Goal: Find specific page/section: Find specific page/section

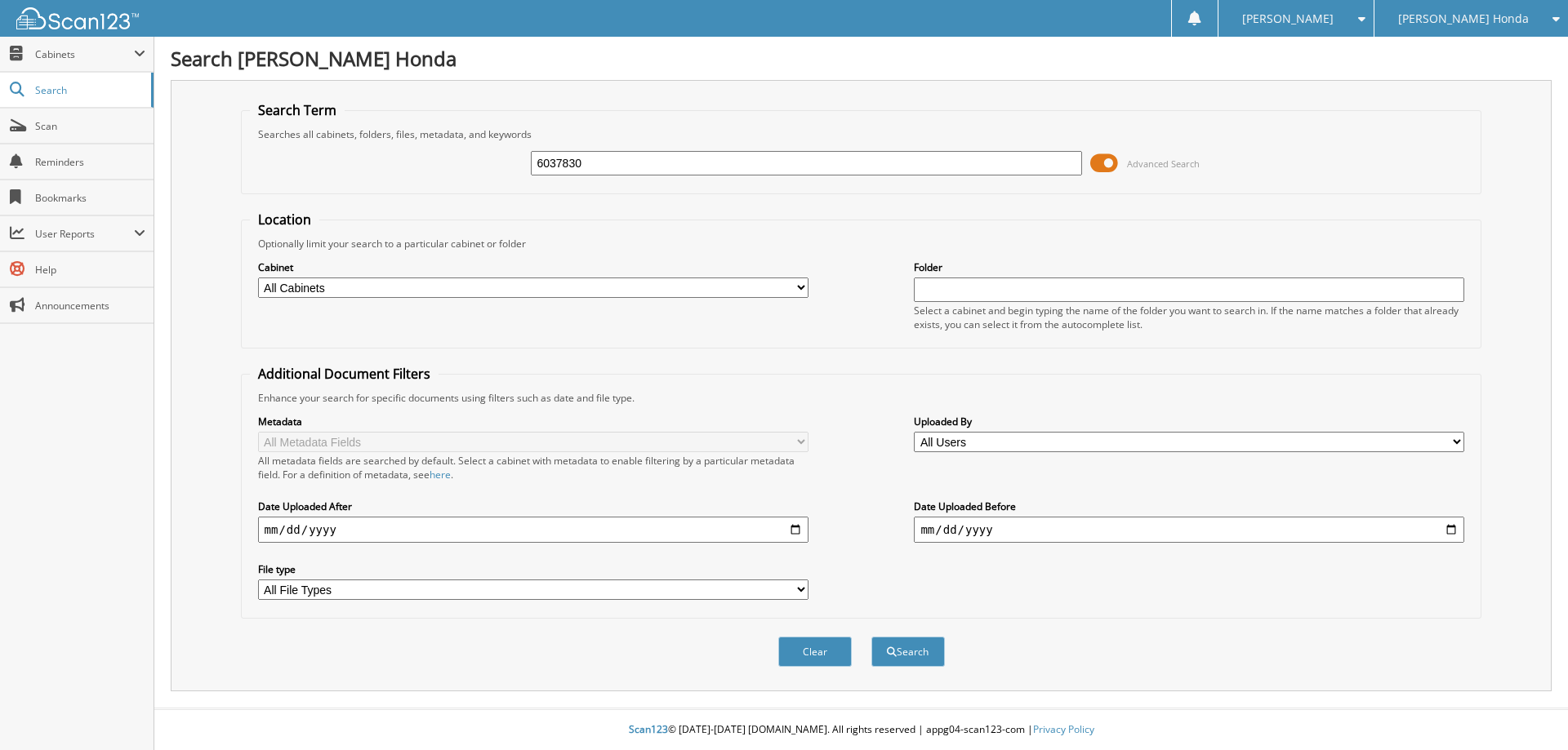
type input "6037830"
click at [804, 289] on select "All Cabinets CAR DEALS DEPOSITS PARTS SERVICE RO WE [GEOGRAPHIC_DATA] NEEDS FIL…" at bounding box center [533, 288] width 551 height 21
select select "53628"
click at [258, 278] on select "All Cabinets CAR DEALS DEPOSITS PARTS SERVICE RO WE [GEOGRAPHIC_DATA] NEEDS FIL…" at bounding box center [533, 288] width 551 height 21
click at [679, 526] on input "date" at bounding box center [533, 529] width 551 height 26
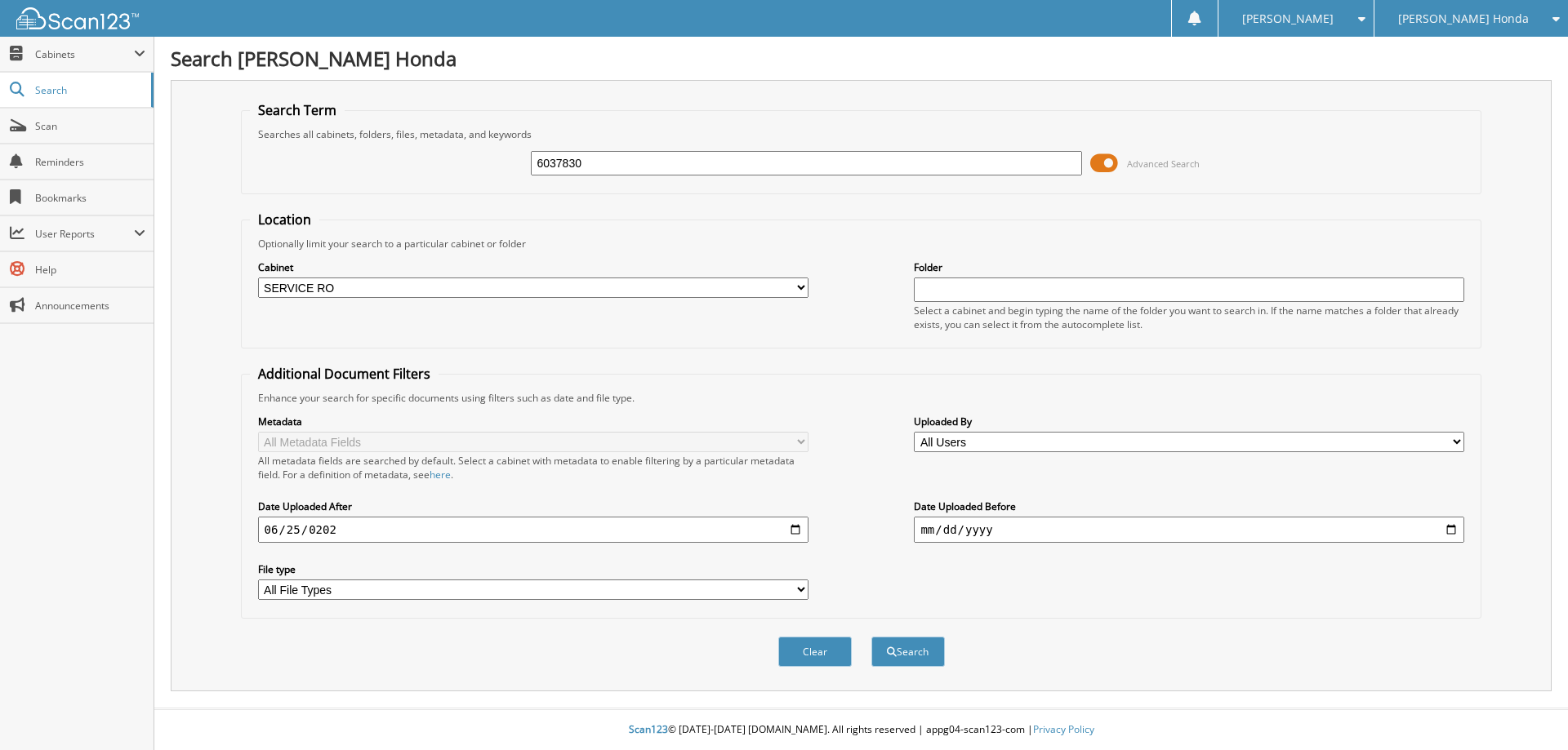
type input "[DATE]"
click at [927, 648] on button "Search" at bounding box center [908, 652] width 73 height 30
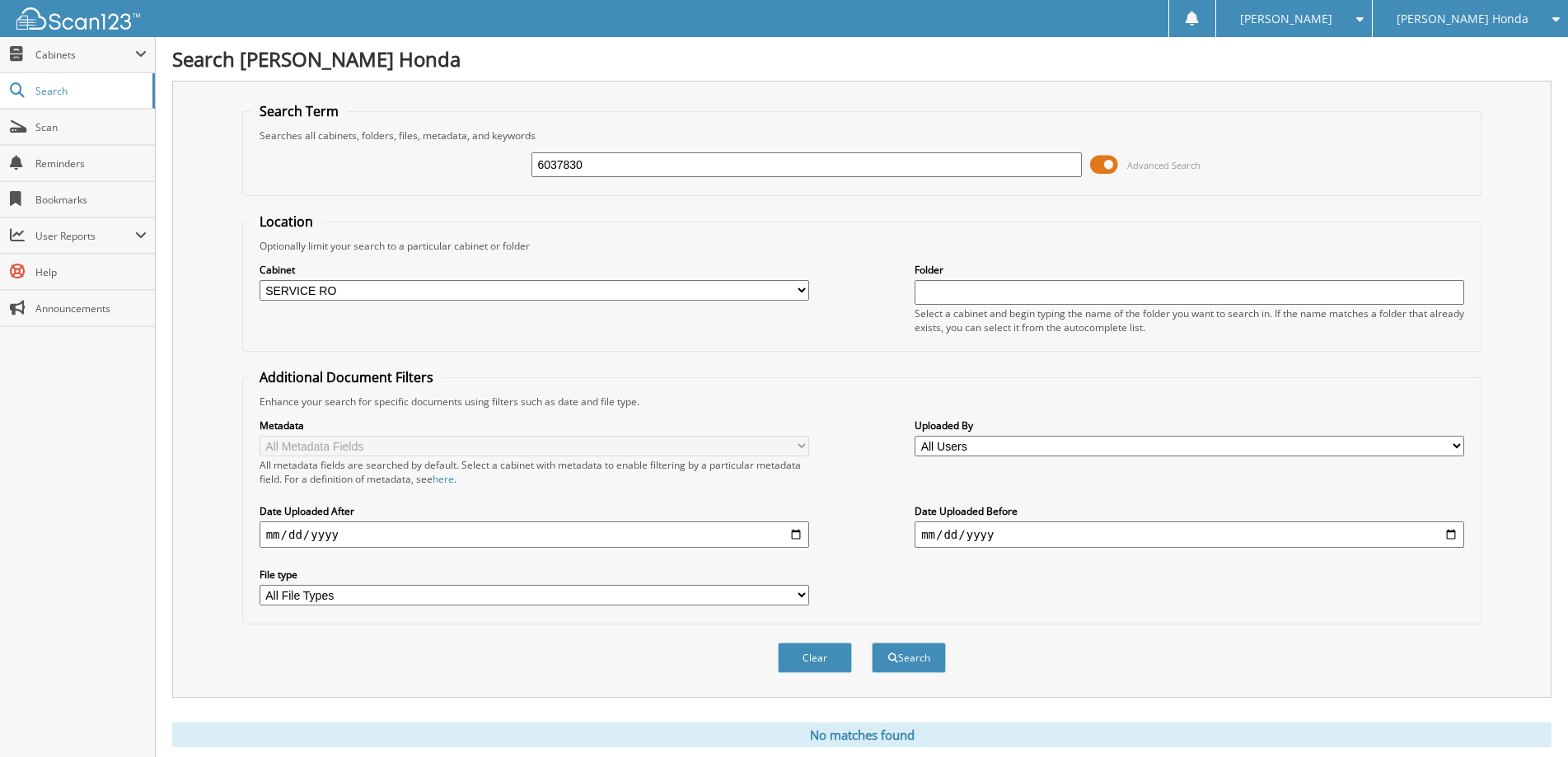
click at [1136, 168] on span "Advanced Search" at bounding box center [1163, 164] width 73 height 13
